Goal: Task Accomplishment & Management: Use online tool/utility

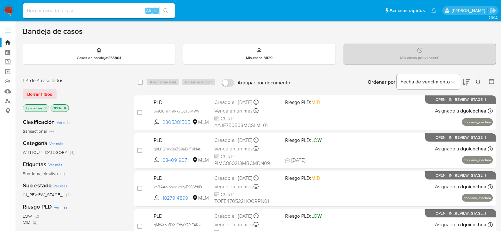
click at [479, 82] on icon at bounding box center [478, 82] width 5 height 5
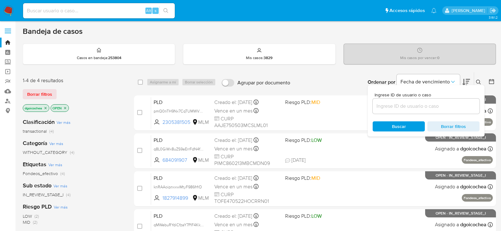
click at [434, 103] on input at bounding box center [425, 106] width 107 height 8
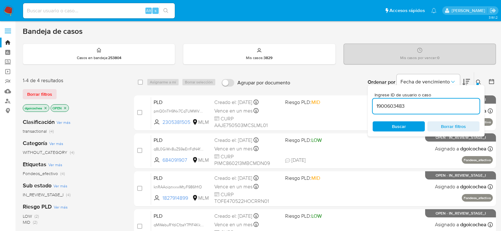
type input "1900603483"
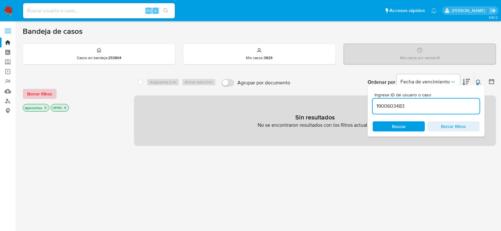
click at [53, 92] on button "Borrar filtros" at bounding box center [40, 94] width 34 height 10
click at [83, 15] on div "Alt s" at bounding box center [99, 10] width 152 height 15
click at [51, 8] on input at bounding box center [99, 11] width 152 height 8
paste input "1900603483"
type input "1900603483"
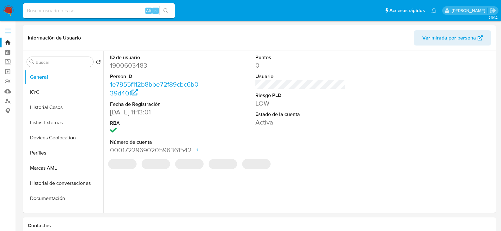
select select "10"
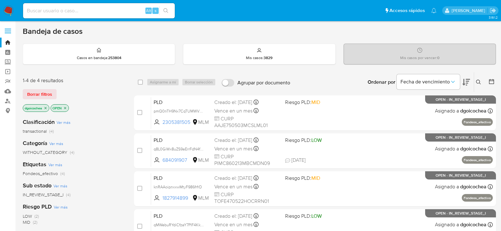
click at [479, 81] on icon at bounding box center [478, 82] width 5 height 5
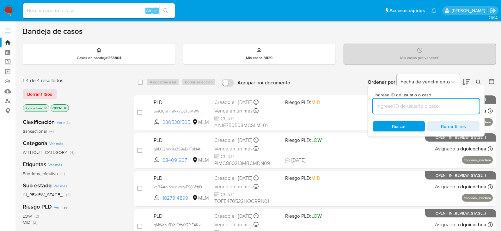
click at [414, 107] on input at bounding box center [425, 106] width 107 height 8
type input "136117835"
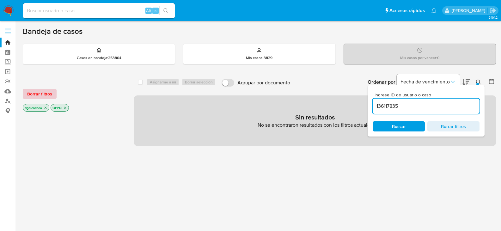
click at [31, 95] on span "Borrar filtros" at bounding box center [39, 93] width 25 height 9
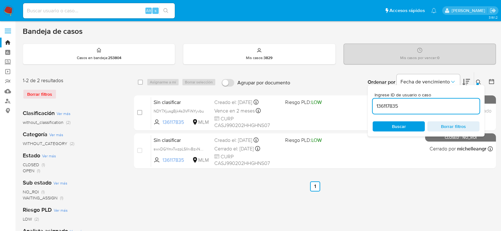
click at [479, 83] on icon at bounding box center [478, 82] width 5 height 5
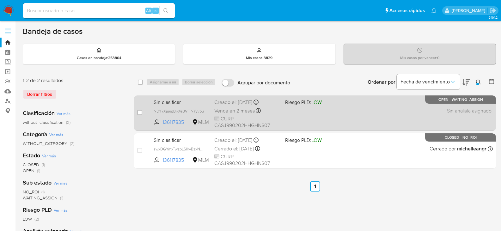
click at [135, 114] on div "case-item-checkbox No es posible asignar el caso Sin clasificar NDY7XjusgBjk4s3…" at bounding box center [315, 112] width 362 height 35
click at [139, 113] on input "checkbox" at bounding box center [139, 112] width 5 height 5
checkbox input "true"
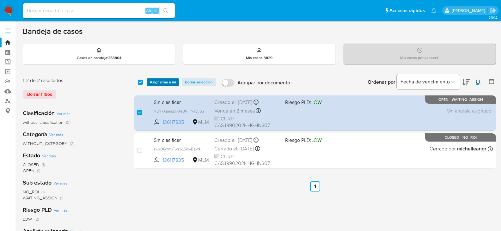
click at [166, 80] on span "Asignarme a mí" at bounding box center [163, 82] width 26 height 6
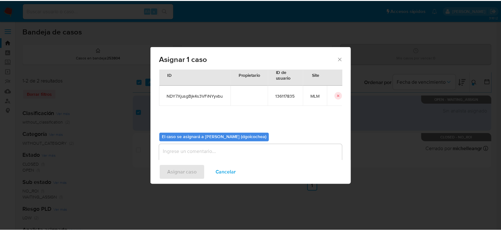
scroll to position [33, 0]
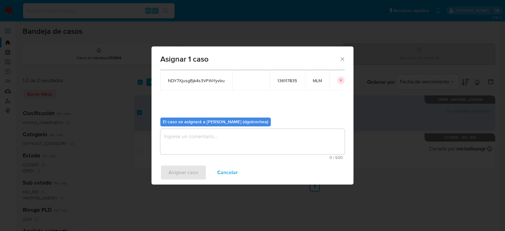
click at [228, 146] on textarea "assign-modal" at bounding box center [252, 141] width 184 height 25
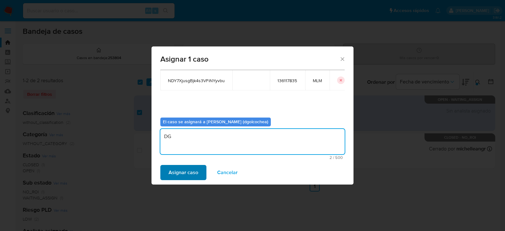
type textarea "DG"
click at [193, 175] on span "Asignar caso" at bounding box center [184, 172] width 30 height 14
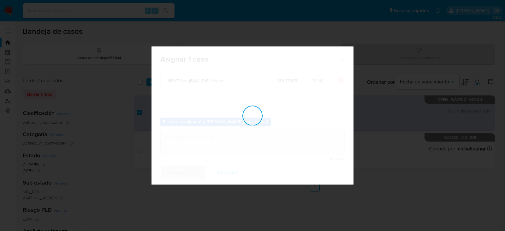
checkbox input "false"
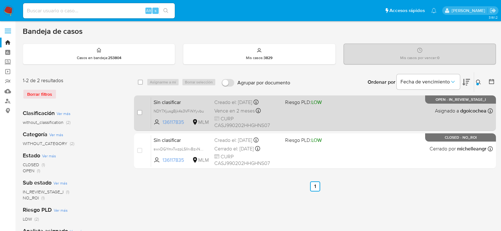
click at [170, 99] on span "Sin clasificar" at bounding box center [181, 102] width 56 height 8
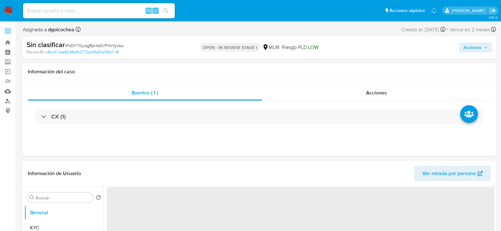
select select "10"
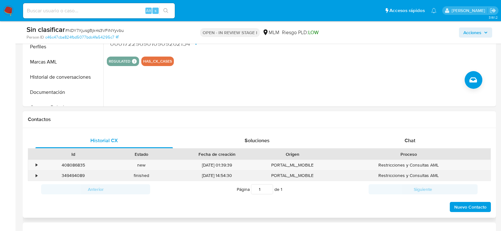
scroll to position [221, 0]
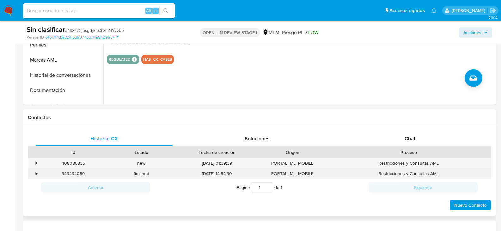
click at [33, 174] on div "•" at bounding box center [33, 173] width 11 height 10
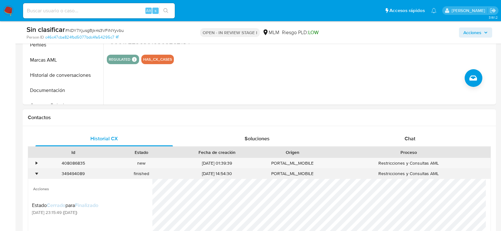
click at [37, 173] on div "•" at bounding box center [37, 174] width 2 height 6
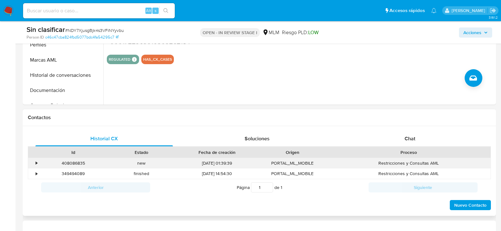
click at [36, 161] on div "•" at bounding box center [37, 163] width 2 height 6
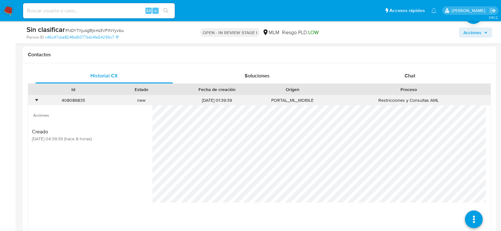
scroll to position [284, 0]
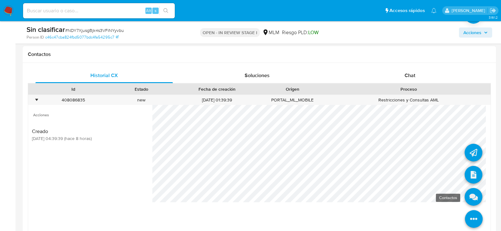
click at [469, 195] on icon at bounding box center [473, 197] width 18 height 18
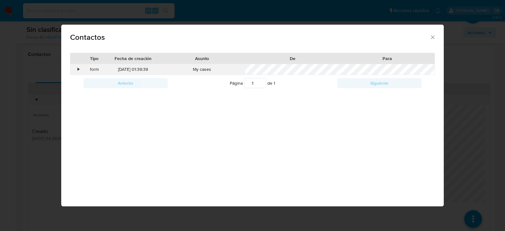
click at [78, 69] on div "•" at bounding box center [79, 69] width 2 height 6
click at [431, 38] on icon "close" at bounding box center [432, 36] width 3 height 3
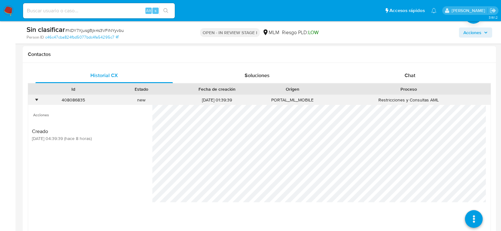
click at [37, 102] on div "•" at bounding box center [37, 100] width 2 height 6
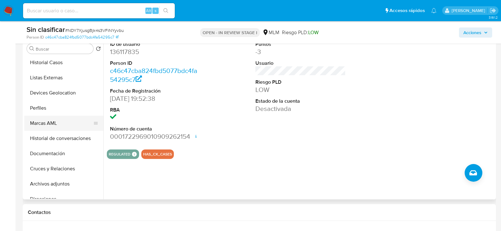
scroll to position [95, 0]
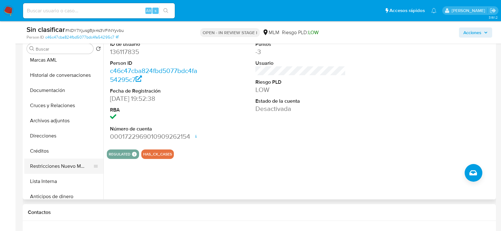
click at [56, 169] on button "Restricciones Nuevo Mundo" at bounding box center [61, 166] width 74 height 15
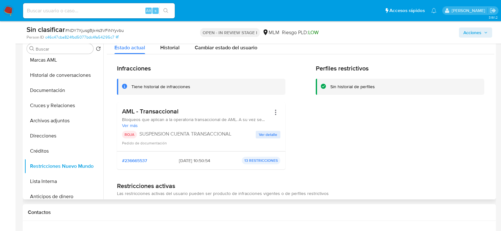
click at [267, 136] on span "Ver detalle" at bounding box center [268, 134] width 18 height 6
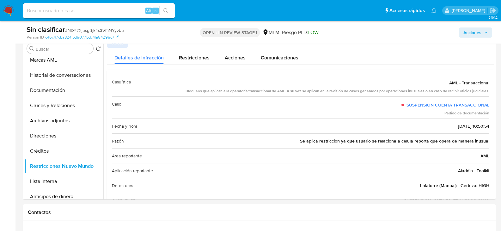
click at [476, 34] on span "Acciones" at bounding box center [472, 32] width 18 height 10
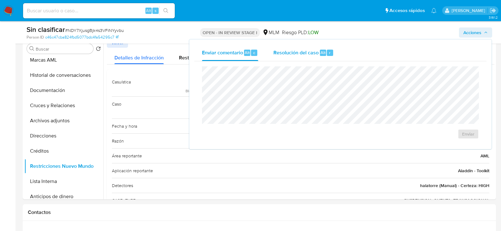
drag, startPoint x: 293, startPoint y: 54, endPoint x: 283, endPoint y: 66, distance: 15.6
click at [293, 55] on span "Resolución del caso" at bounding box center [295, 52] width 45 height 7
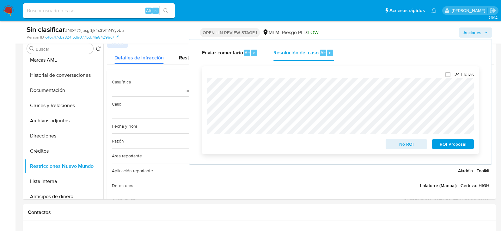
click at [401, 146] on span "No ROI" at bounding box center [406, 144] width 33 height 9
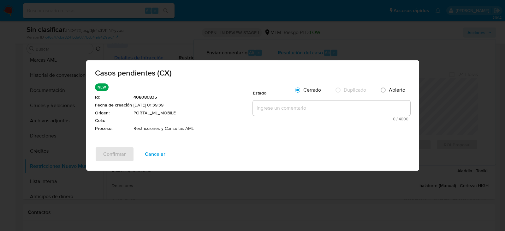
click at [281, 105] on textarea at bounding box center [332, 107] width 158 height 15
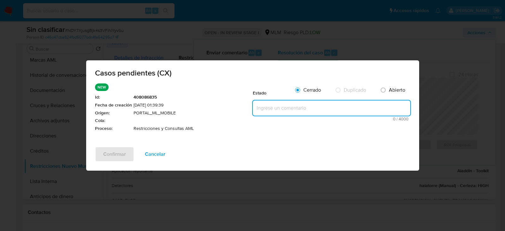
paste textarea "Se valida caso generado por CX, donde se identifica al cliente como parte de un…"
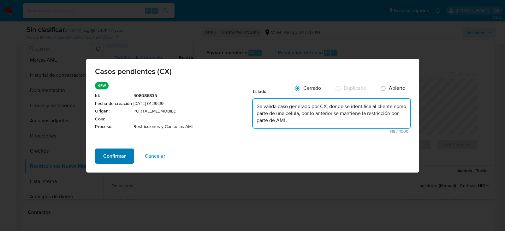
type textarea "Se valida caso generado por CX, donde se identifica al cliente como parte de un…"
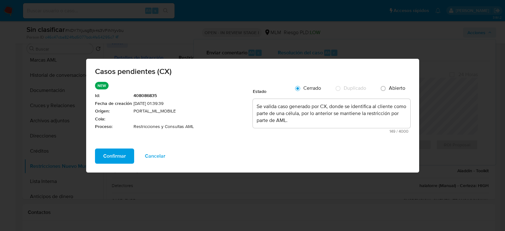
click at [119, 152] on span "Confirmar" at bounding box center [114, 156] width 23 height 14
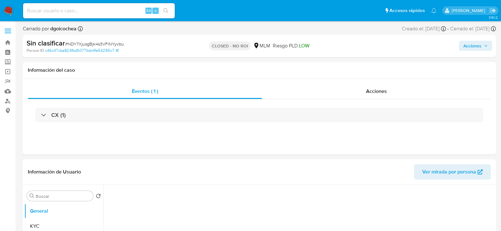
select select "10"
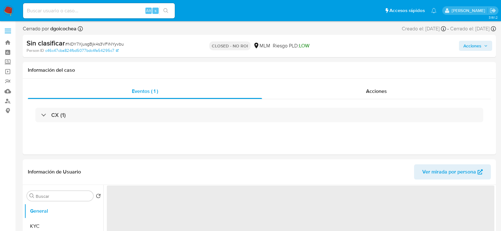
select select "10"
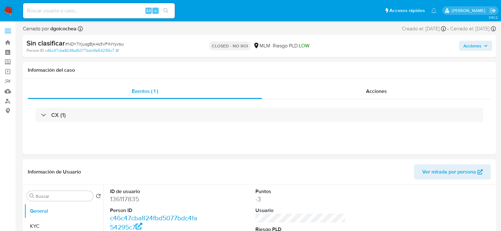
click at [469, 46] on span "Acciones" at bounding box center [472, 46] width 18 height 10
